Goal: Find specific page/section: Find specific page/section

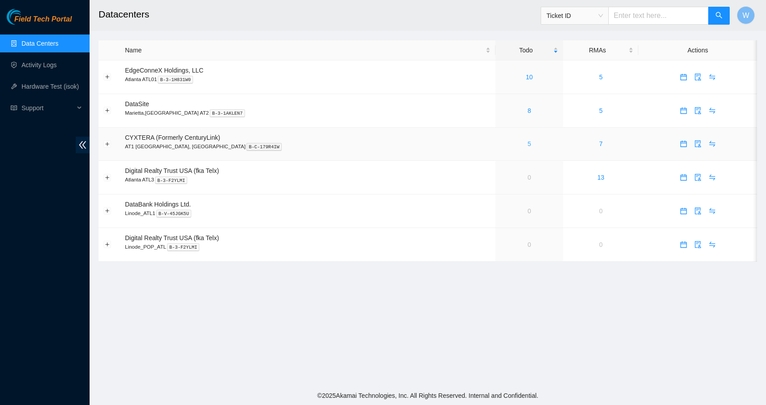
click at [528, 142] on link "5" at bounding box center [530, 143] width 4 height 7
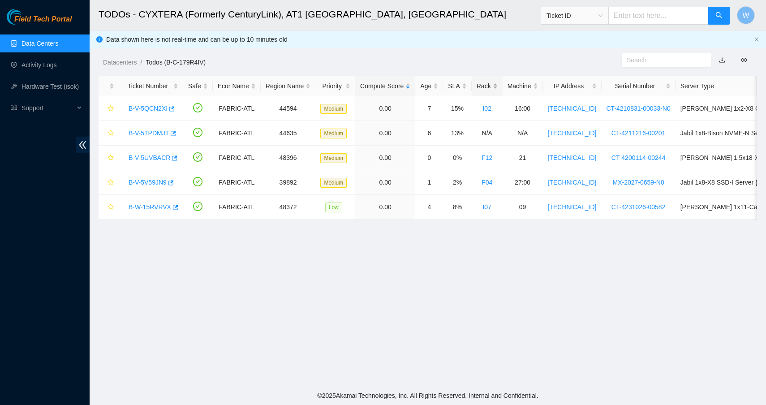
click at [494, 86] on div "Rack" at bounding box center [487, 86] width 21 height 10
click at [151, 205] on link "B-V-5TPDMJT" at bounding box center [149, 206] width 40 height 7
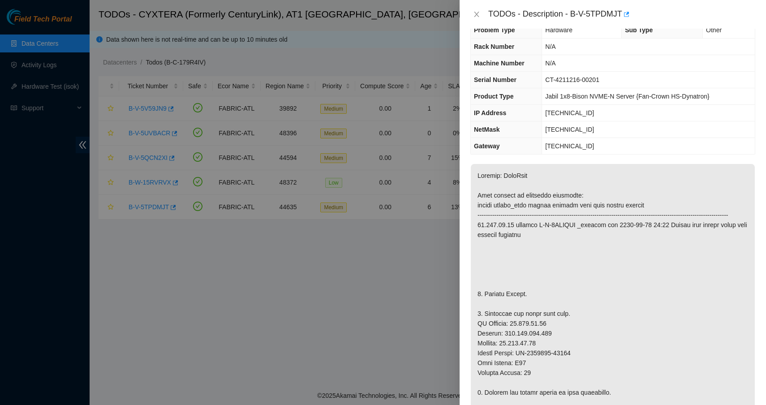
scroll to position [23, 0]
